Goal: Task Accomplishment & Management: Complete application form

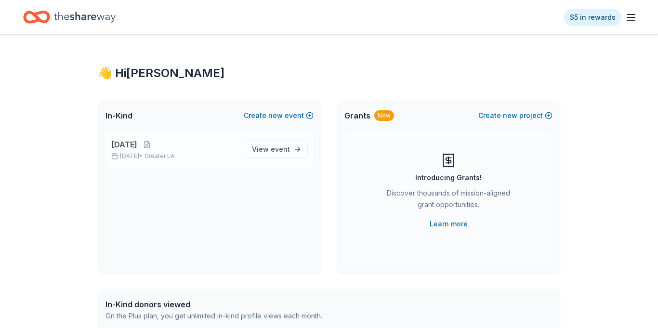
click at [155, 156] on p "Oct 24, 2025 • Greater LA" at bounding box center [174, 156] width 127 height 8
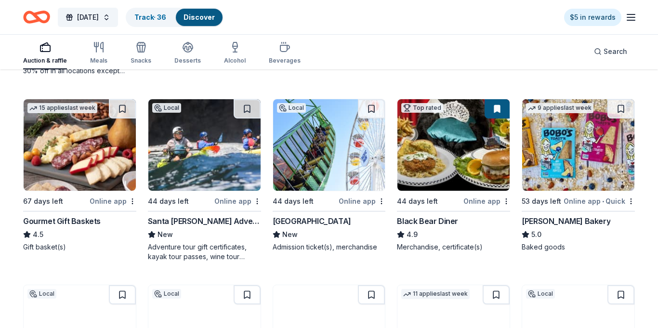
scroll to position [1218, 0]
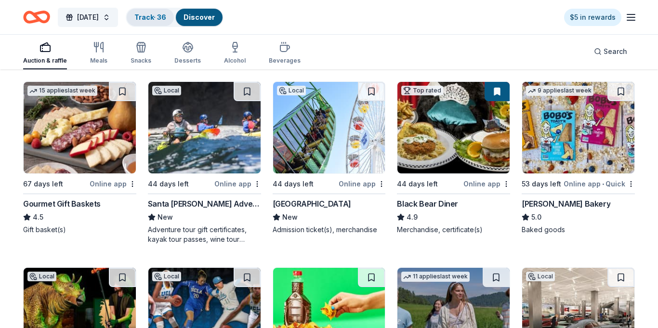
click at [174, 22] on div "Track · 36" at bounding box center [150, 17] width 47 height 17
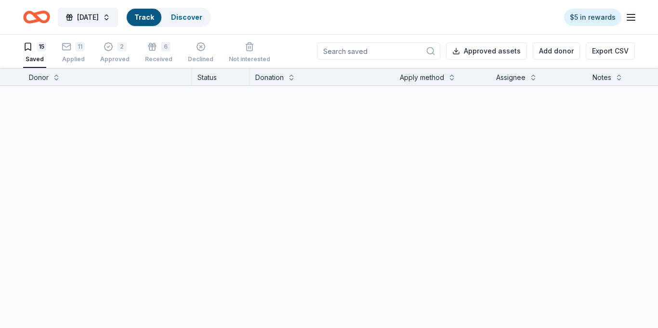
scroll to position [0, 0]
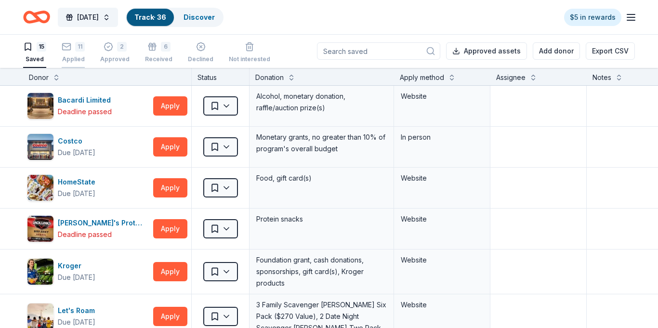
click at [63, 52] on div "11 Applied" at bounding box center [73, 52] width 23 height 21
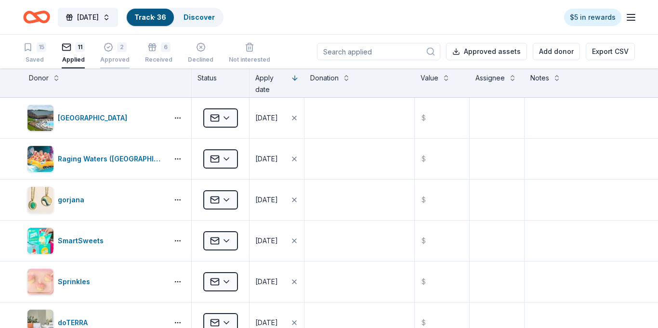
click at [109, 55] on div "2 Approved" at bounding box center [114, 52] width 29 height 21
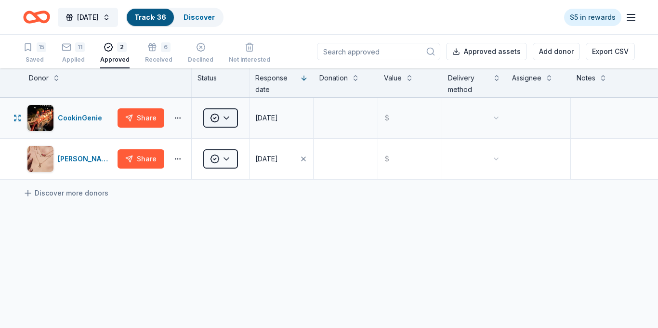
click at [232, 120] on html "2025 Harvest Festival Track · 36 Discover $5 in rewards 15 Saved 11 Applied 2 A…" at bounding box center [329, 164] width 658 height 328
click at [233, 159] on div "Received" at bounding box center [239, 162] width 66 height 17
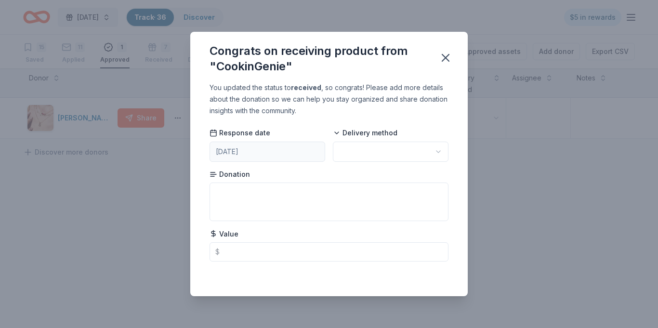
click at [365, 152] on html "2025 Harvest Festival Track · 36 Discover $5 in rewards 15 Saved 11 Applied 1 A…" at bounding box center [329, 164] width 658 height 328
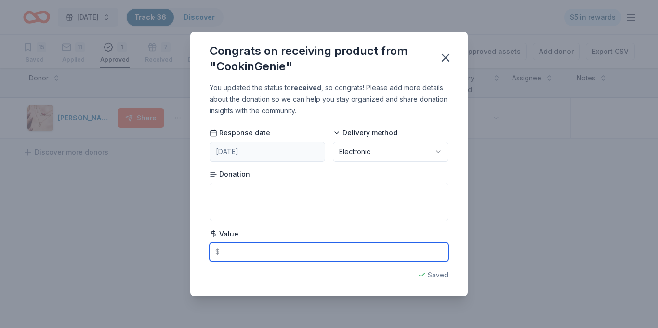
click at [241, 249] on input "text" at bounding box center [329, 251] width 239 height 19
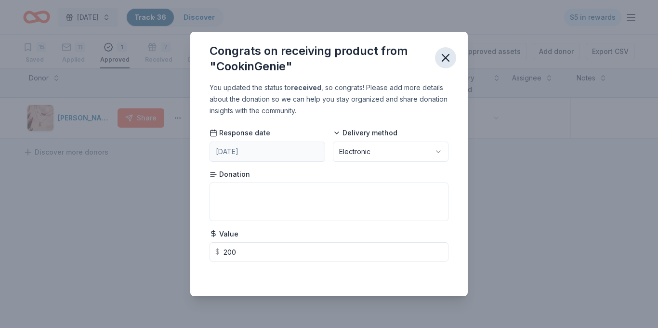
type input "200.00"
click at [442, 56] on icon "button" at bounding box center [445, 57] width 13 height 13
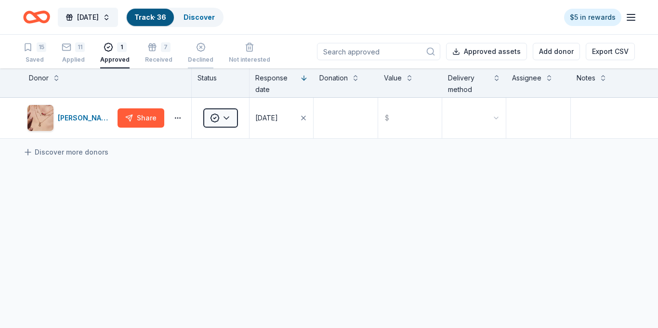
click at [199, 57] on div "Declined" at bounding box center [201, 60] width 26 height 8
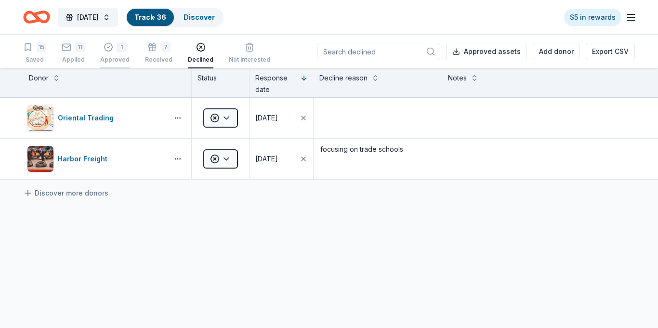
click at [122, 53] on div "1 Approved" at bounding box center [114, 52] width 29 height 21
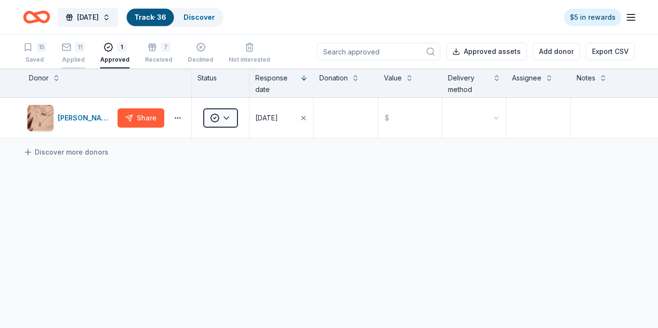
click at [79, 57] on div "Applied" at bounding box center [73, 60] width 23 height 8
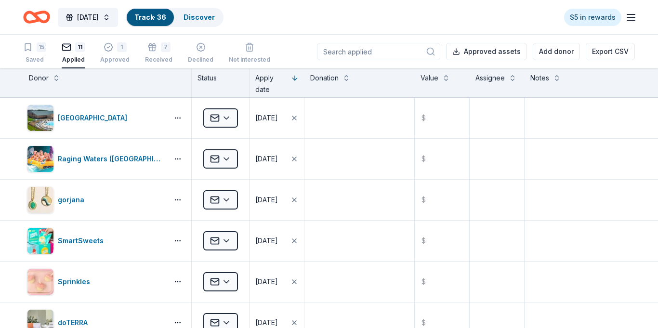
scroll to position [0, 0]
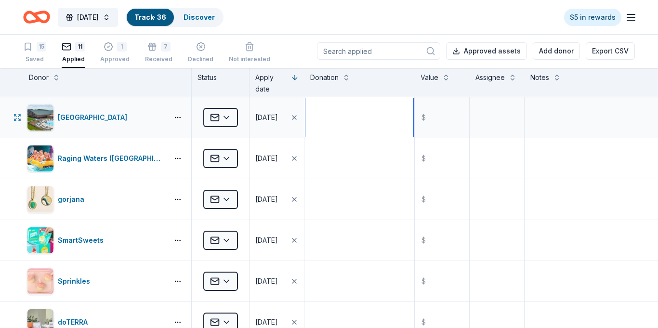
click at [379, 124] on textarea at bounding box center [359, 117] width 108 height 39
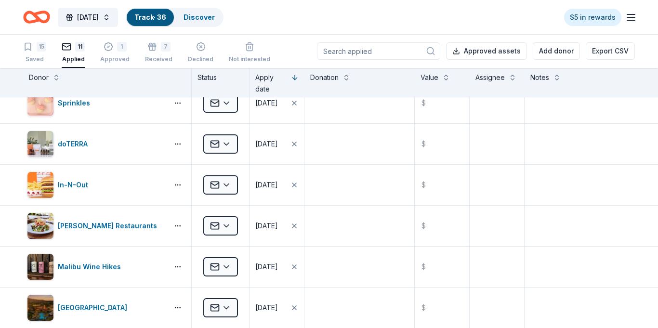
scroll to position [329, 0]
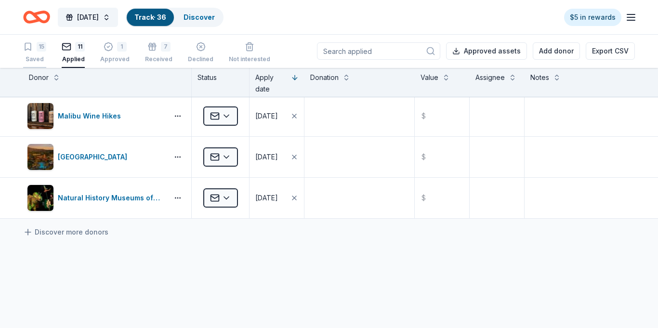
click at [43, 53] on div "15 Saved" at bounding box center [34, 52] width 23 height 21
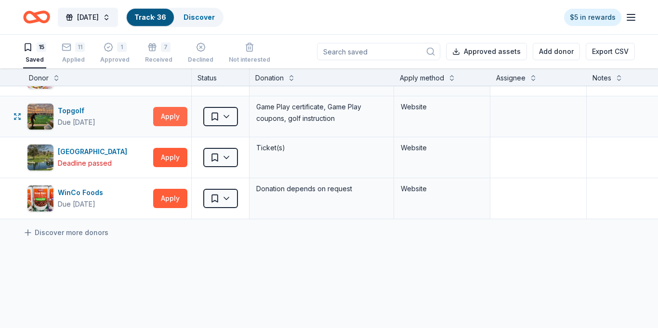
click at [163, 116] on button "Apply" at bounding box center [170, 116] width 34 height 19
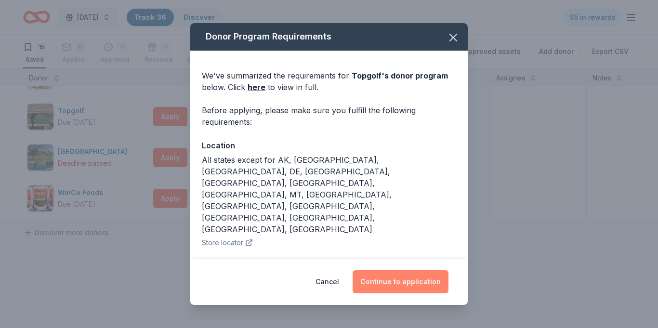
click at [407, 281] on button "Continue to application" at bounding box center [401, 281] width 96 height 23
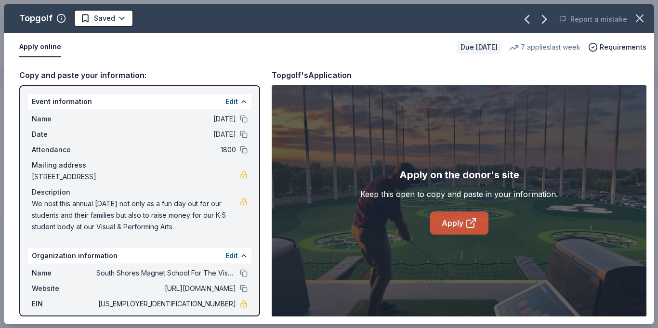
click at [462, 228] on link "Apply" at bounding box center [459, 222] width 58 height 23
click at [123, 21] on html "2025 Harvest Festival Track · 36 Discover $5 in rewards 15 Saved 11 Applied 1 A…" at bounding box center [329, 164] width 658 height 328
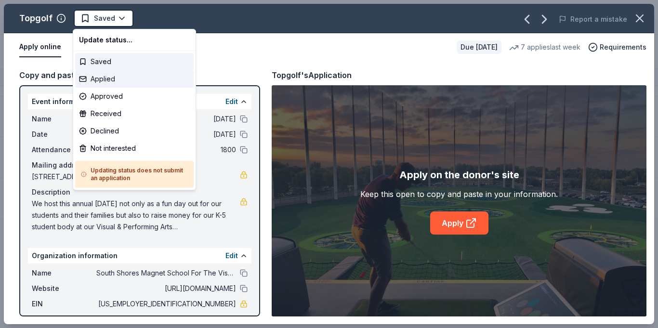
click at [112, 81] on div "Applied" at bounding box center [134, 78] width 119 height 17
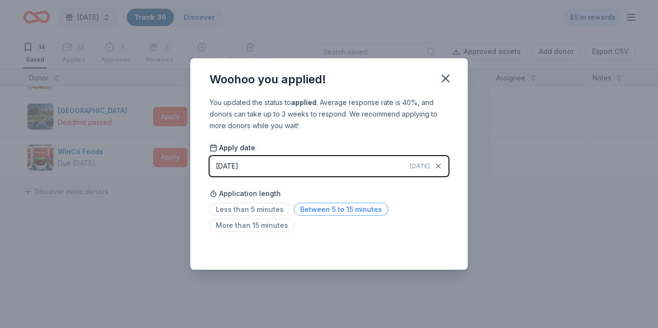
click at [324, 210] on span "Between 5 to 15 minutes" at bounding box center [341, 209] width 94 height 13
click at [444, 78] on icon "button" at bounding box center [445, 78] width 13 height 13
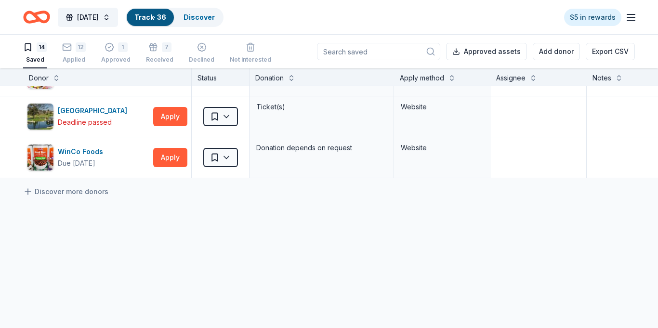
click at [206, 205] on div "Discover more donors" at bounding box center [377, 191] width 754 height 27
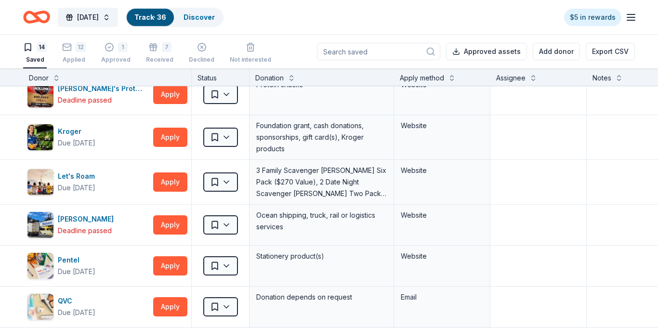
scroll to position [154, 0]
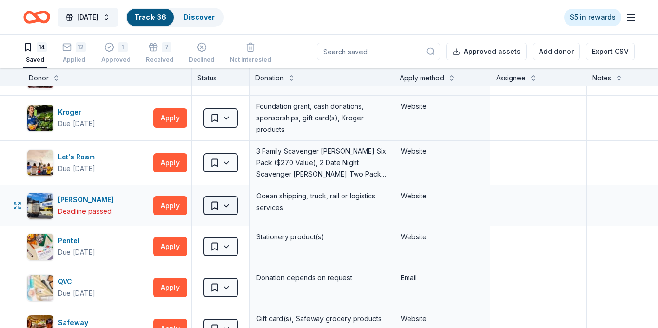
click at [231, 207] on html "2025 Harvest Festival Track · 36 Discover $5 in rewards 14 Saved 12 Applied 1 A…" at bounding box center [329, 164] width 658 height 328
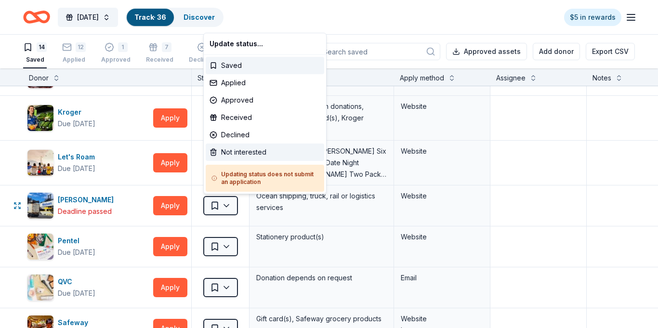
click at [245, 153] on div "Not interested" at bounding box center [265, 152] width 119 height 17
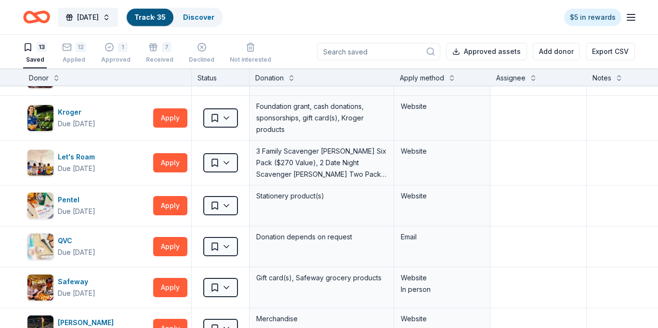
scroll to position [0, 0]
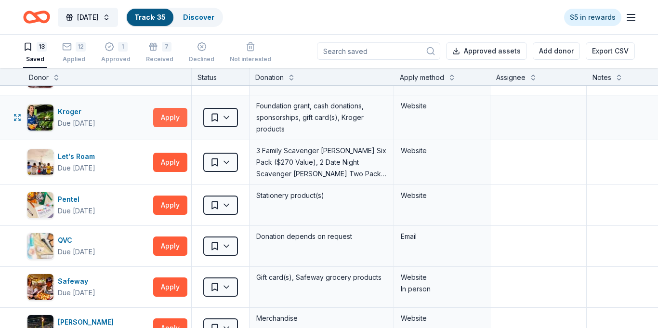
click at [164, 119] on button "Apply" at bounding box center [170, 117] width 34 height 19
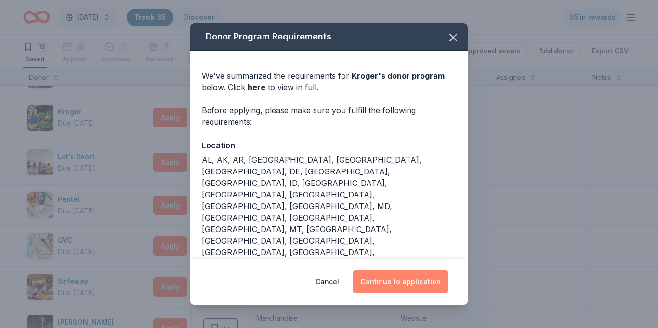
click at [394, 271] on button "Continue to application" at bounding box center [401, 281] width 96 height 23
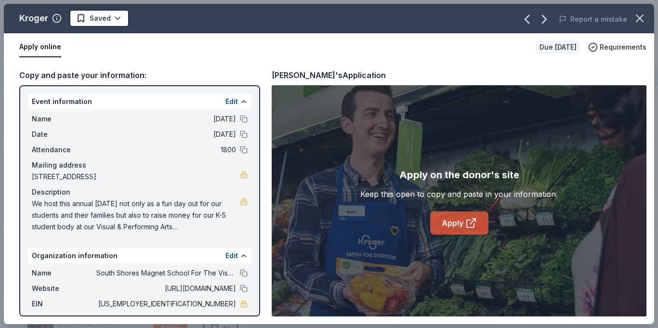
click at [454, 219] on link "Apply" at bounding box center [459, 222] width 58 height 23
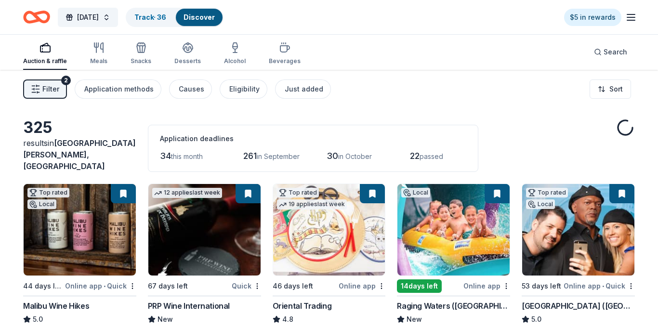
scroll to position [1218, 0]
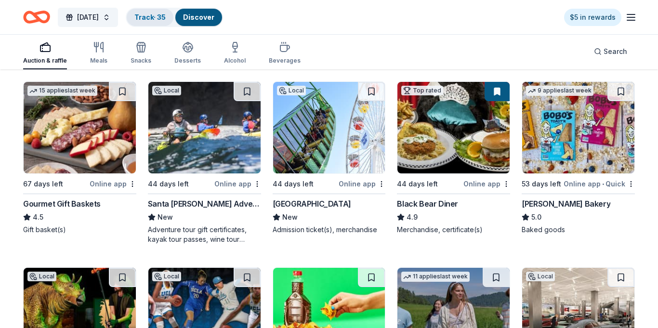
click at [166, 19] on link "Track · 35" at bounding box center [149, 17] width 31 height 8
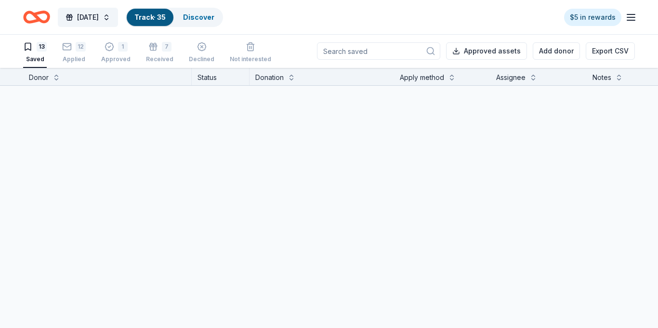
scroll to position [0, 0]
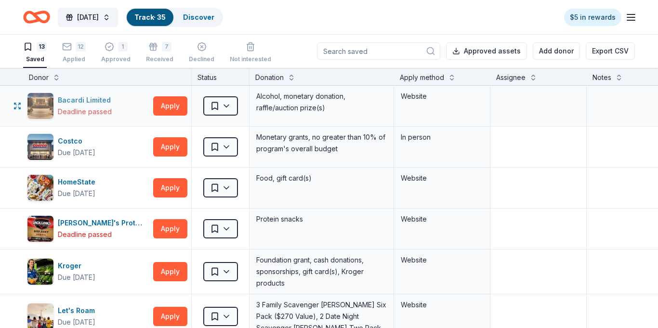
click at [66, 101] on div "Bacardi Limited" at bounding box center [86, 100] width 57 height 12
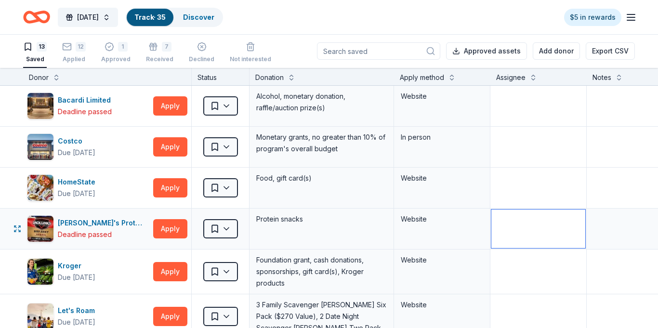
click at [508, 233] on textarea at bounding box center [538, 229] width 94 height 39
click at [80, 313] on div "Let's Roam" at bounding box center [78, 311] width 41 height 12
click at [87, 183] on div "HomeState" at bounding box center [78, 182] width 41 height 12
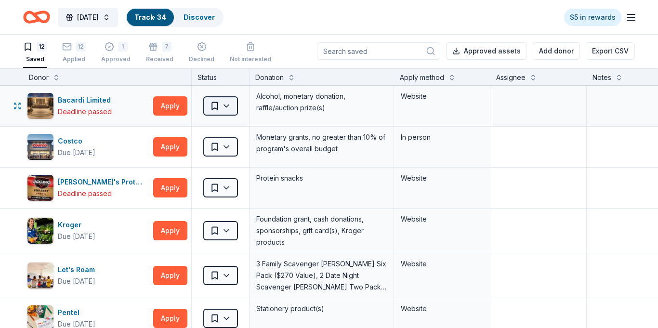
click at [225, 109] on html "2025 Harvest Festival Track · 34 Discover $5 in rewards 12 Saved 12 Applied 1 A…" at bounding box center [329, 164] width 658 height 328
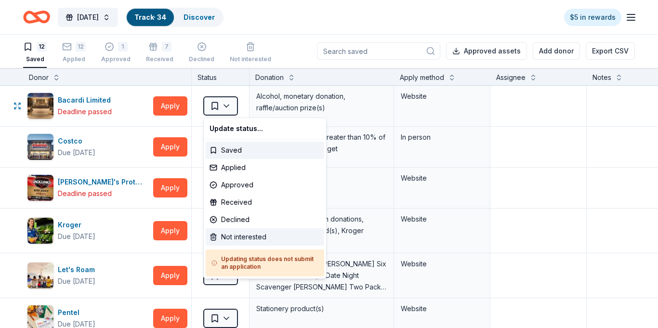
click at [232, 235] on div "Not interested" at bounding box center [265, 236] width 119 height 17
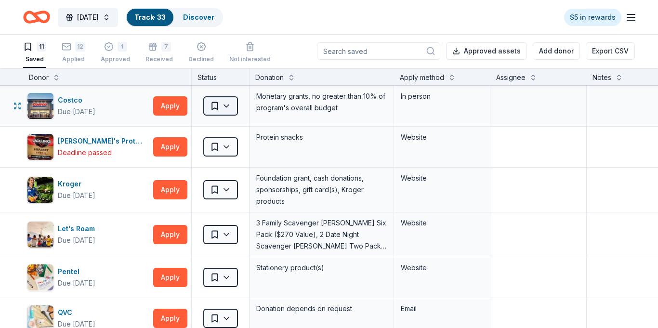
click at [230, 106] on html "2025 Harvest Festival Track · 33 Discover $5 in rewards 11 Saved 12 Applied 1 A…" at bounding box center [329, 164] width 658 height 328
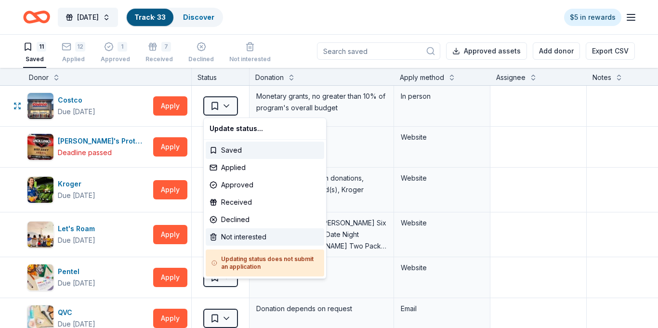
click at [234, 238] on div "Not interested" at bounding box center [265, 236] width 119 height 17
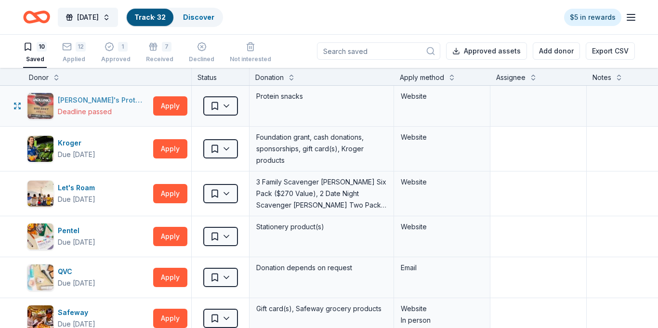
click at [128, 97] on div "[PERSON_NAME]'s Protein Snacks" at bounding box center [104, 100] width 92 height 12
click at [32, 18] on icon "Home" at bounding box center [36, 17] width 27 height 23
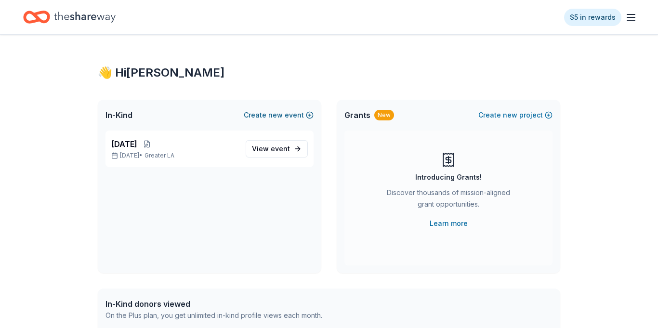
click at [293, 114] on button "Create new event" at bounding box center [279, 115] width 70 height 12
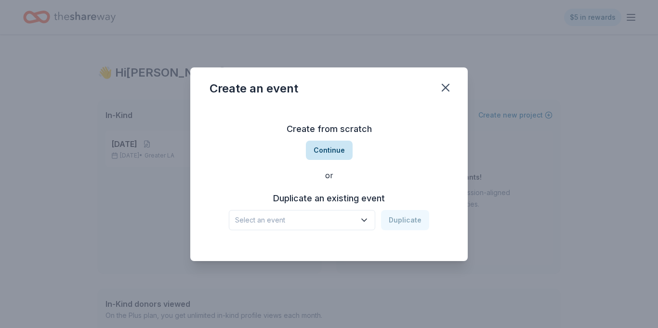
click at [331, 152] on button "Continue" at bounding box center [329, 150] width 47 height 19
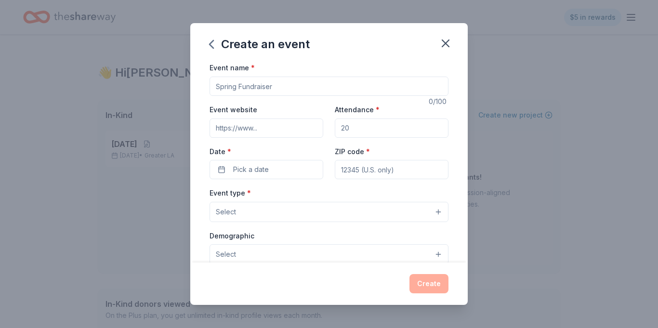
click at [287, 88] on input "Event name *" at bounding box center [329, 86] width 239 height 19
type input "Eastview"
type input "East view"
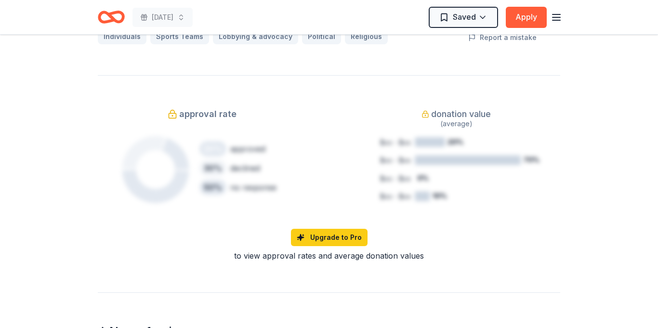
scroll to position [752, 0]
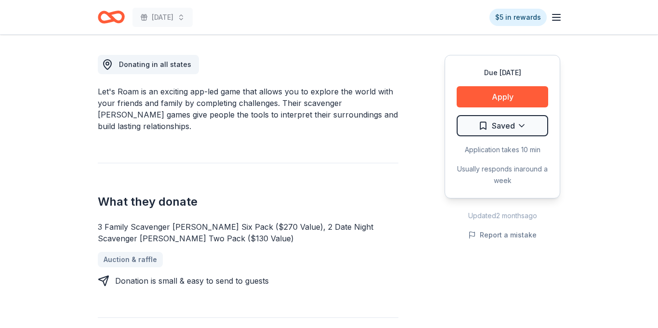
scroll to position [264, 0]
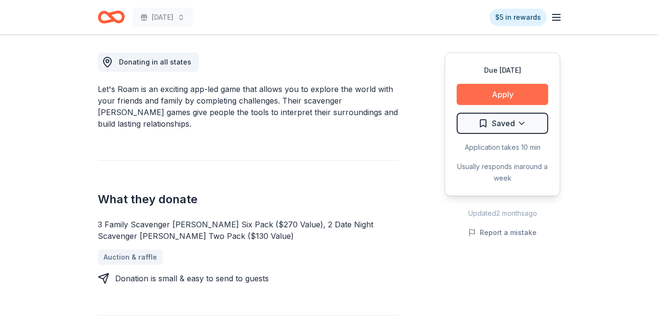
click at [500, 90] on button "Apply" at bounding box center [503, 94] width 92 height 21
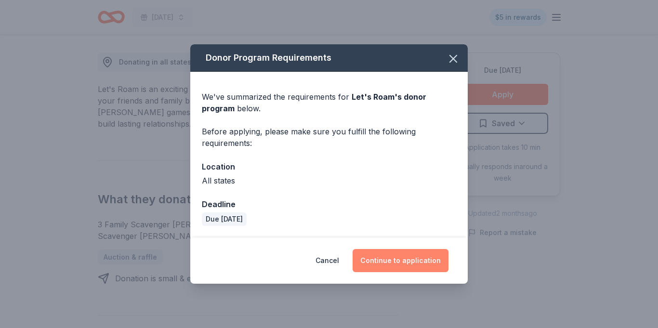
click at [398, 259] on button "Continue to application" at bounding box center [401, 260] width 96 height 23
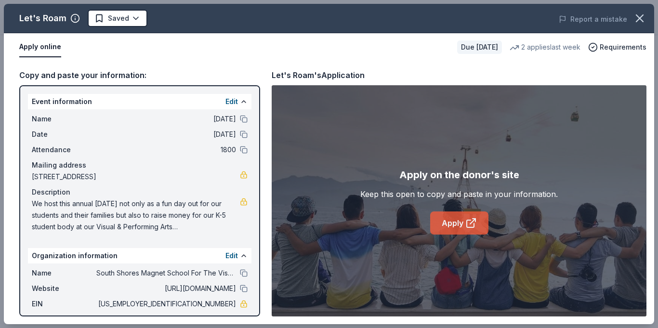
click at [452, 226] on link "Apply" at bounding box center [459, 222] width 58 height 23
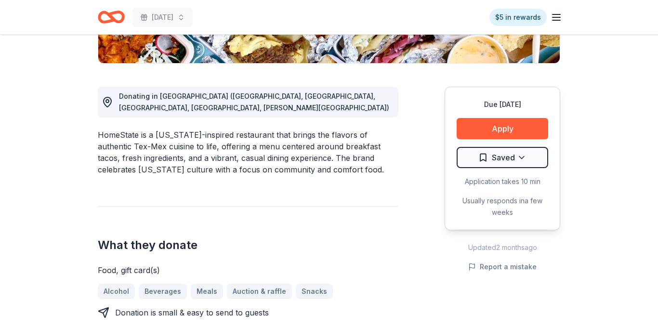
scroll to position [289, 0]
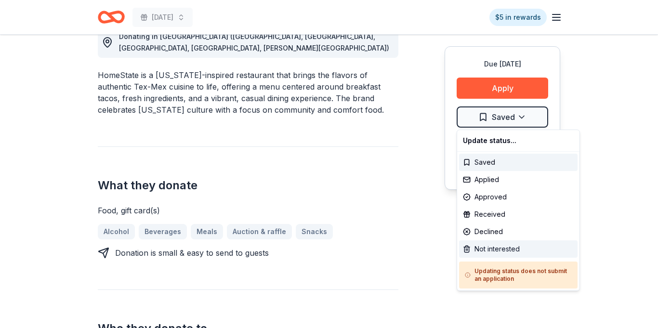
click at [487, 251] on div "Not interested" at bounding box center [518, 248] width 119 height 17
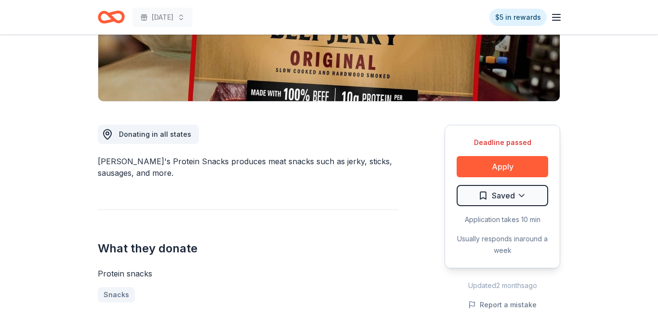
scroll to position [193, 0]
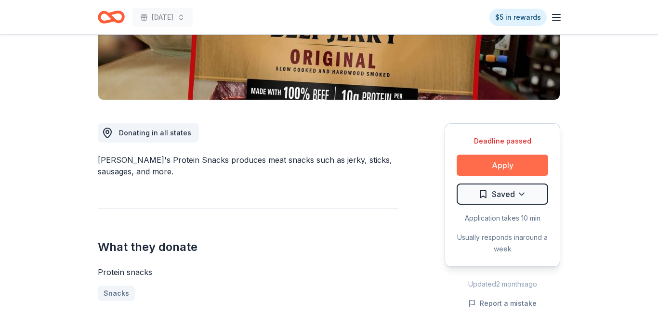
click at [512, 166] on button "Apply" at bounding box center [503, 165] width 92 height 21
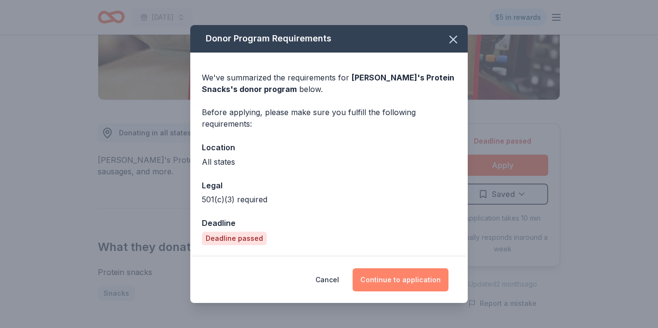
click at [405, 273] on button "Continue to application" at bounding box center [401, 279] width 96 height 23
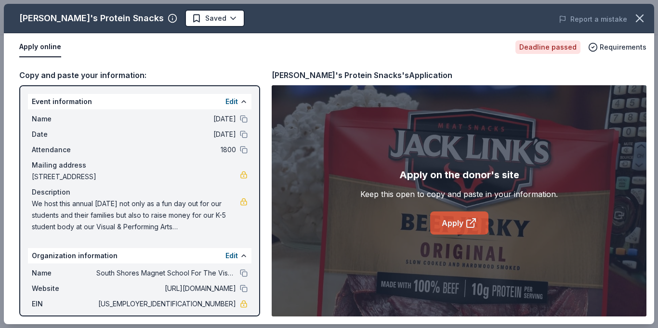
click at [458, 225] on link "Apply" at bounding box center [459, 222] width 58 height 23
